Goal: Task Accomplishment & Management: Complete application form

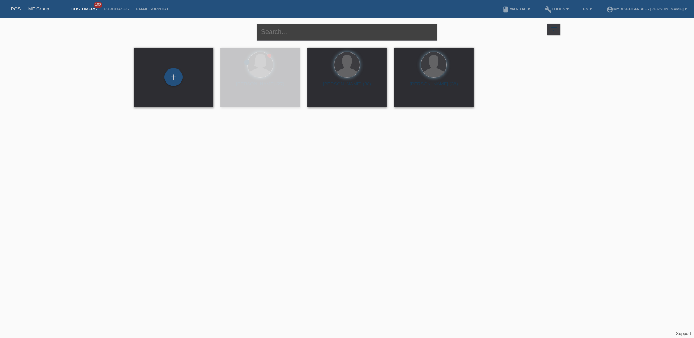
click at [289, 34] on input "text" at bounding box center [347, 31] width 181 height 17
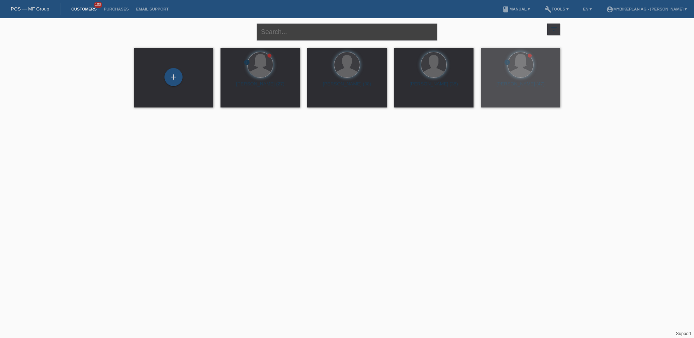
paste input "[PERSON_NAME]"
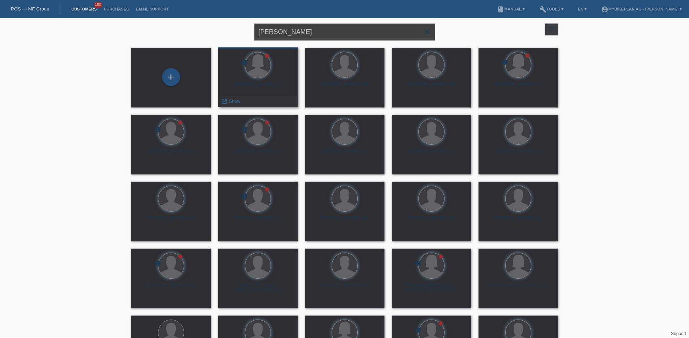
type input "[PERSON_NAME]"
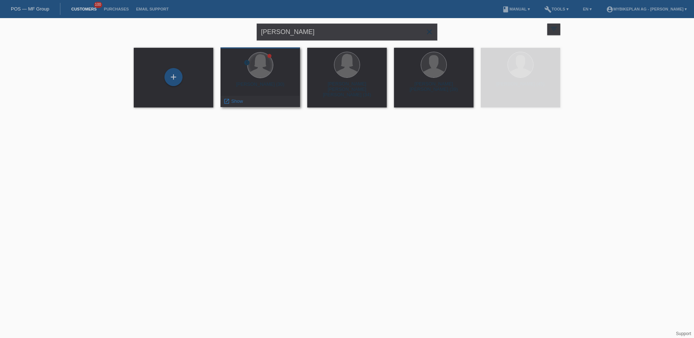
click at [267, 70] on div at bounding box center [260, 64] width 25 height 25
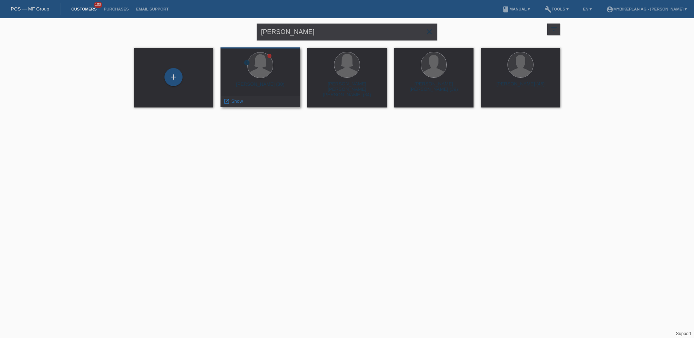
click at [277, 82] on div "Morgana Dias-Langhi (30)" at bounding box center [260, 87] width 68 height 12
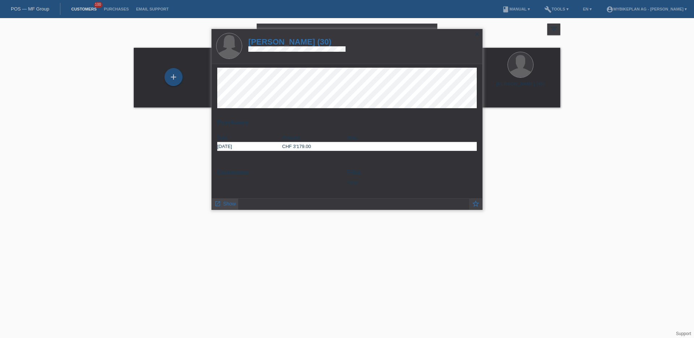
click at [232, 205] on span "Show" at bounding box center [229, 204] width 13 height 6
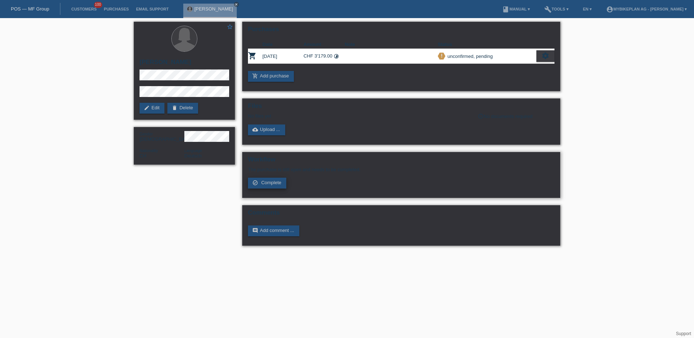
click at [265, 181] on span "Complete" at bounding box center [271, 182] width 20 height 5
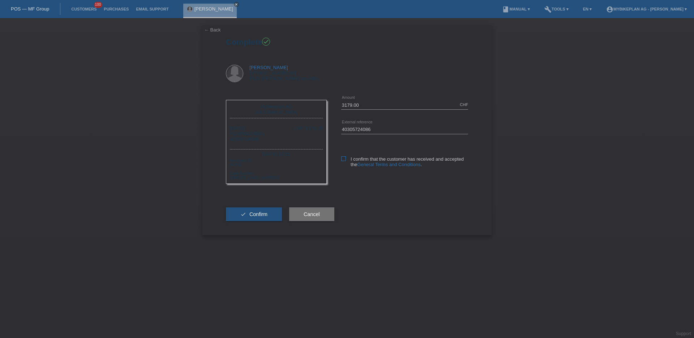
click at [345, 159] on icon at bounding box center [343, 158] width 5 height 5
click at [345, 159] on input "I confirm that the customer has received and accepted the General Terms and Con…" at bounding box center [343, 158] width 5 height 5
checkbox input "true"
click at [257, 211] on span "Confirm" at bounding box center [258, 214] width 18 height 6
